Goal: Find contact information: Find contact information

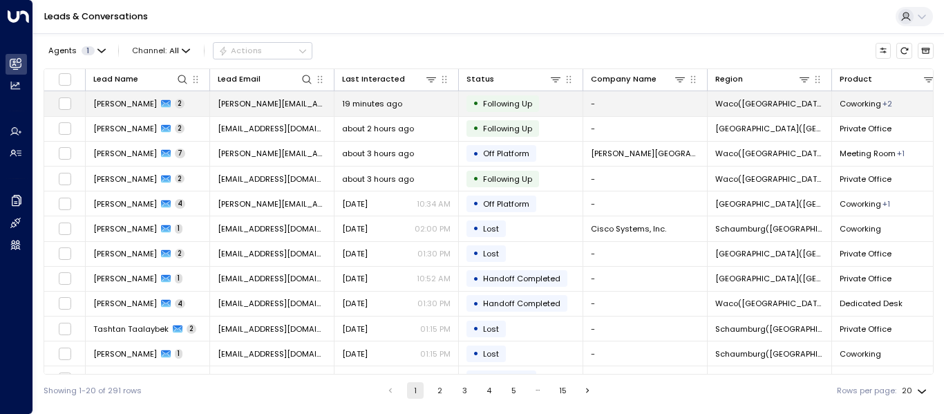
click at [145, 103] on span "[PERSON_NAME]" at bounding box center [125, 103] width 64 height 11
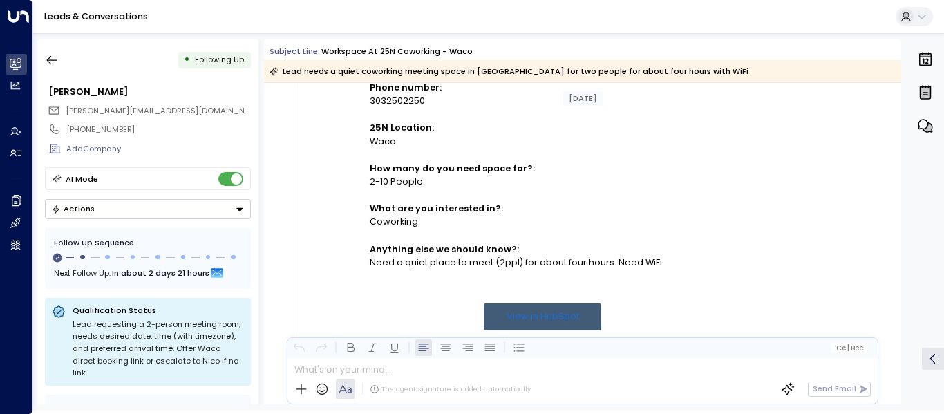
scroll to position [414, 0]
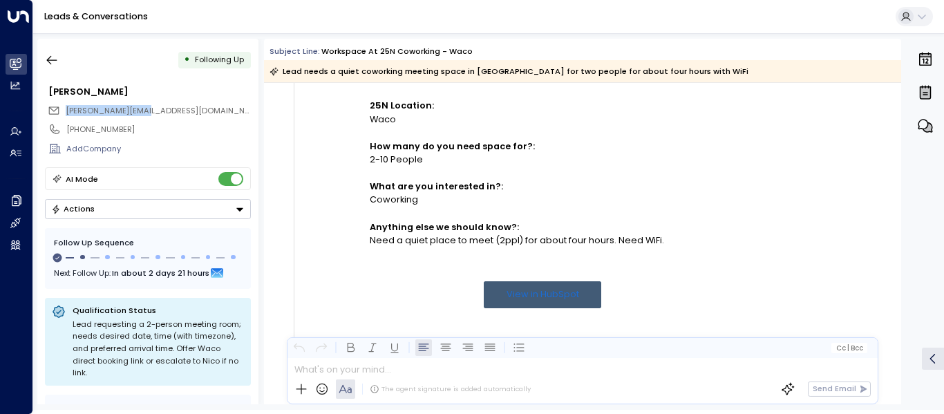
drag, startPoint x: 127, startPoint y: 113, endPoint x: 66, endPoint y: 111, distance: 61.5
click at [66, 111] on div "[PERSON_NAME][EMAIL_ADDRESS][DOMAIN_NAME]" at bounding box center [149, 111] width 203 height 18
copy span "[PERSON_NAME][EMAIL_ADDRESS][DOMAIN_NAME]"
click at [48, 64] on icon "button" at bounding box center [52, 60] width 14 height 14
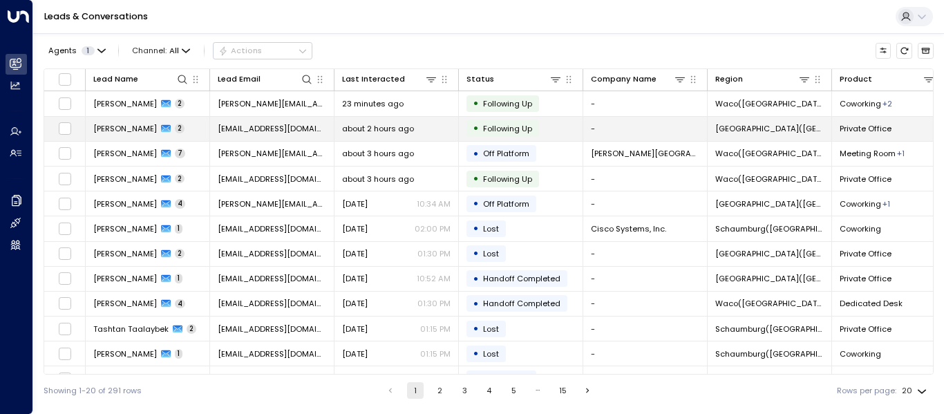
click at [263, 119] on td "[EMAIL_ADDRESS][DOMAIN_NAME]" at bounding box center [272, 129] width 124 height 24
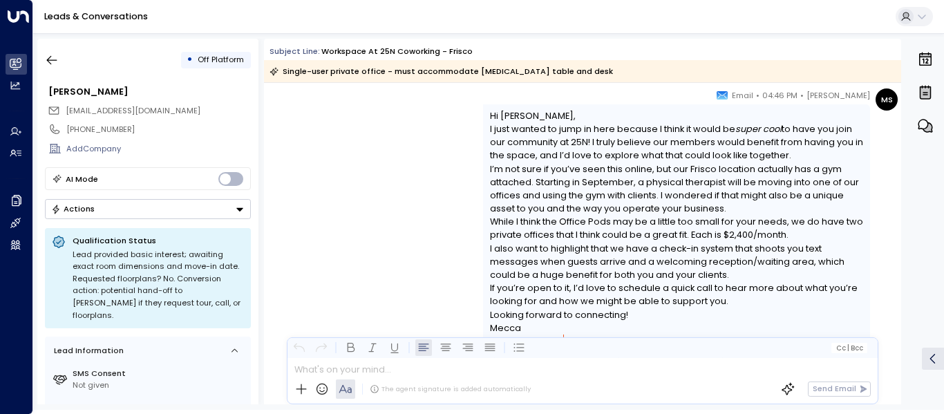
scroll to position [1998, 0]
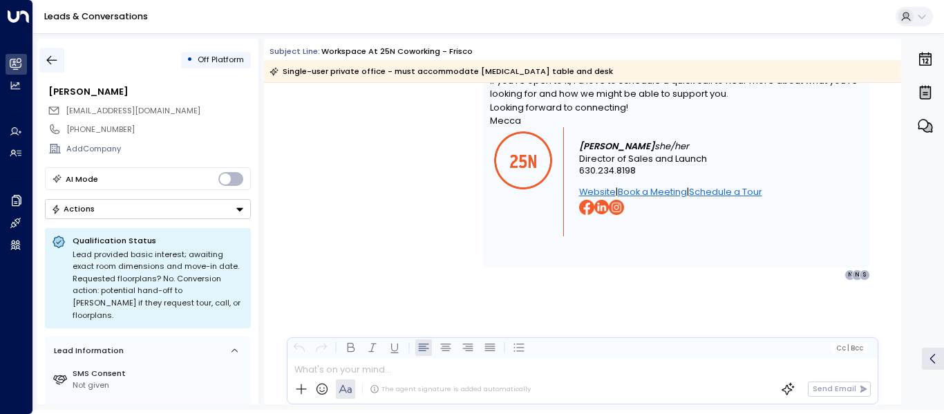
click at [51, 57] on icon "button" at bounding box center [52, 60] width 14 height 14
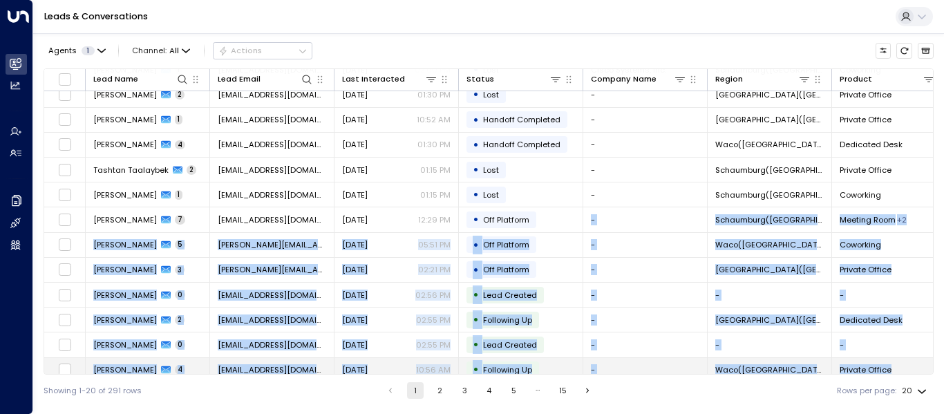
scroll to position [220, 0]
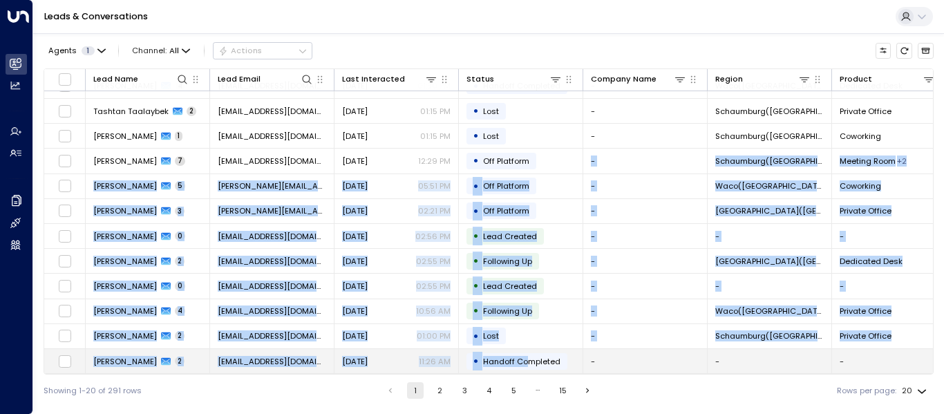
drag, startPoint x: 549, startPoint y: 366, endPoint x: 529, endPoint y: 362, distance: 20.5
click at [529, 362] on tbody "[PERSON_NAME] 3 [EMAIL_ADDRESS][DOMAIN_NAME] 3 minutes ago • Off Platform - [GE…" at bounding box center [811, 124] width 1534 height 500
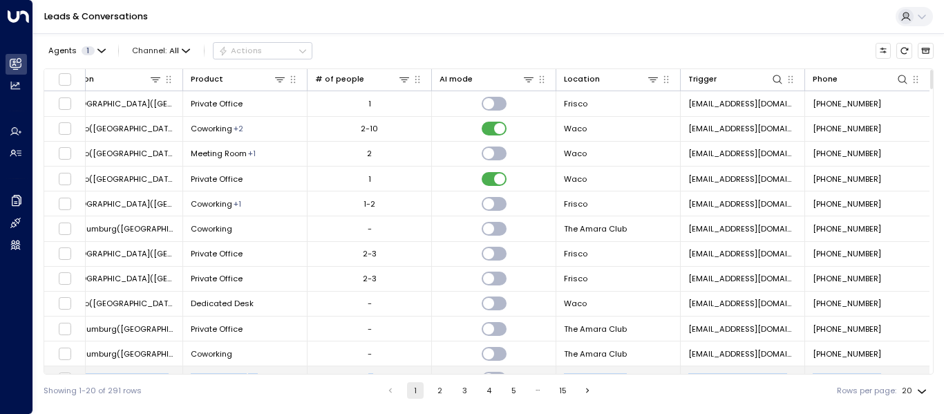
scroll to position [220, 651]
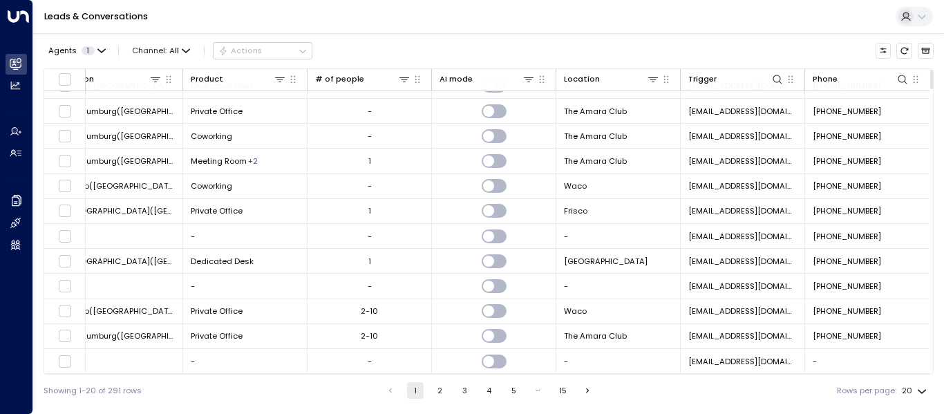
click at [634, 20] on div "Leads & Conversations" at bounding box center [488, 17] width 910 height 34
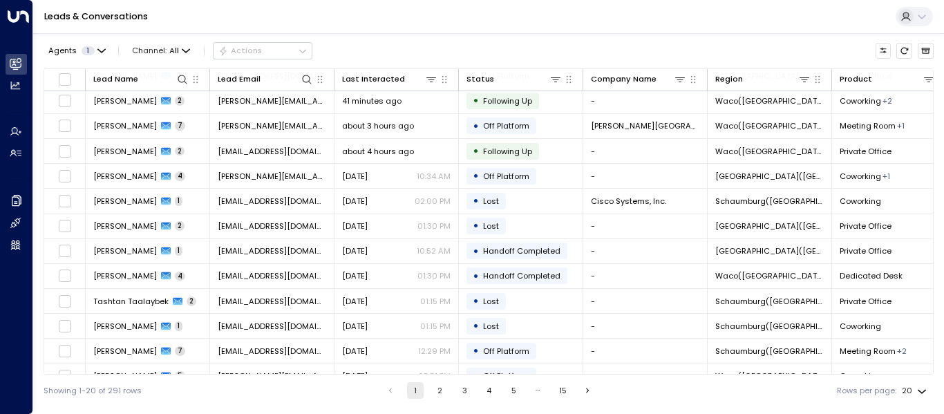
scroll to position [0, 0]
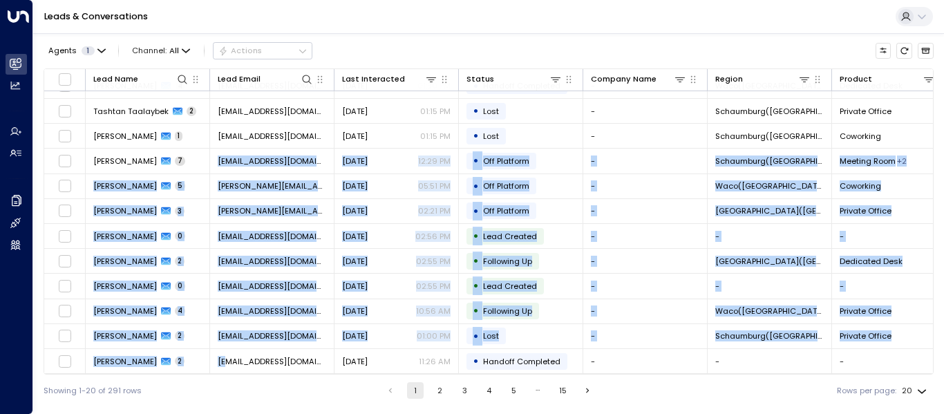
drag, startPoint x: 186, startPoint y: 370, endPoint x: 227, endPoint y: 372, distance: 40.8
click at [227, 372] on div "Lead Name Lead Email Last Interacted Status Company Name Region Product # of pe…" at bounding box center [489, 221] width 890 height 306
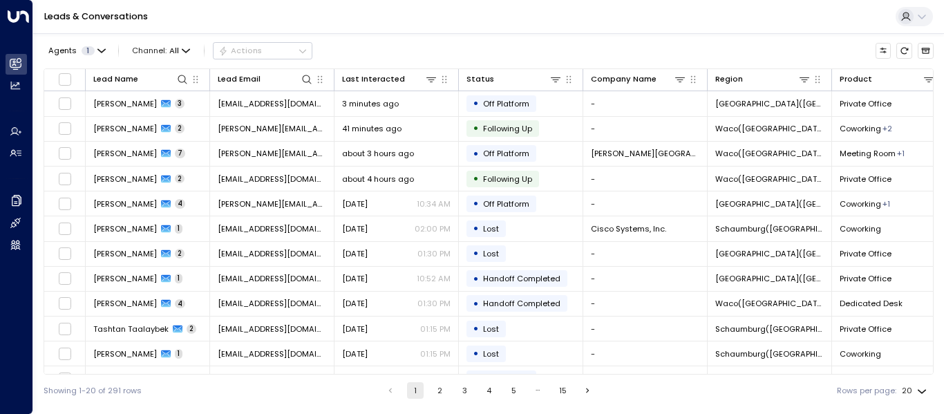
click at [181, 385] on div "Showing 1-20 of 291 rows 1 2 3 4 5 … 15 Rows per page: 20 **" at bounding box center [489, 390] width 890 height 32
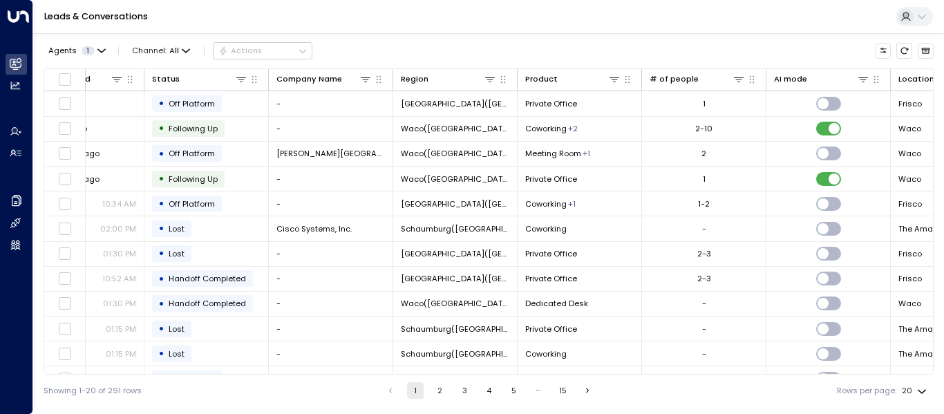
scroll to position [0, 350]
